Goal: Navigation & Orientation: Go to known website

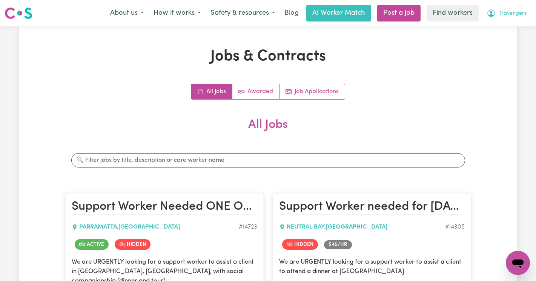
click at [521, 11] on span "Travengers" at bounding box center [513, 13] width 28 height 8
click at [504, 47] on link "Logout" at bounding box center [502, 43] width 60 height 14
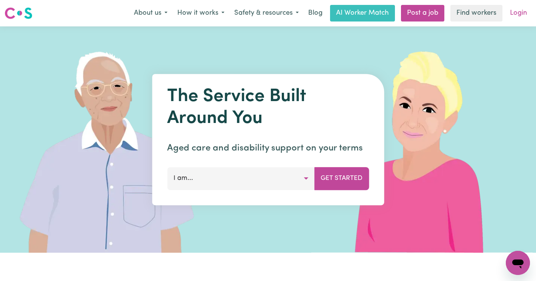
click at [520, 18] on link "Login" at bounding box center [519, 13] width 26 height 17
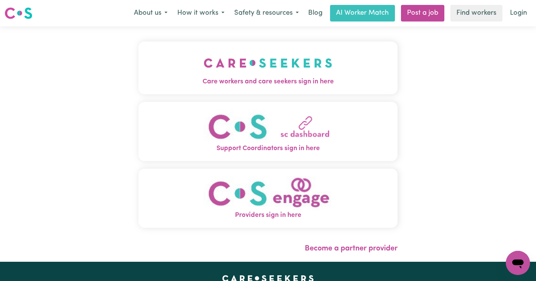
click at [172, 83] on span "Care workers and care seekers sign in here" at bounding box center [268, 82] width 259 height 10
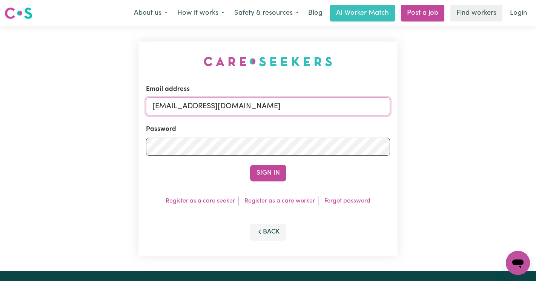
drag, startPoint x: 334, startPoint y: 110, endPoint x: 191, endPoint y: 108, distance: 142.7
click at [191, 108] on input "[EMAIL_ADDRESS][DOMAIN_NAME]" at bounding box center [268, 106] width 244 height 18
paste input "BruceBrown"
type input "[EMAIL_ADDRESS][DOMAIN_NAME]"
click at [250, 165] on button "Sign In" at bounding box center [268, 173] width 36 height 17
